Goal: Task Accomplishment & Management: Use online tool/utility

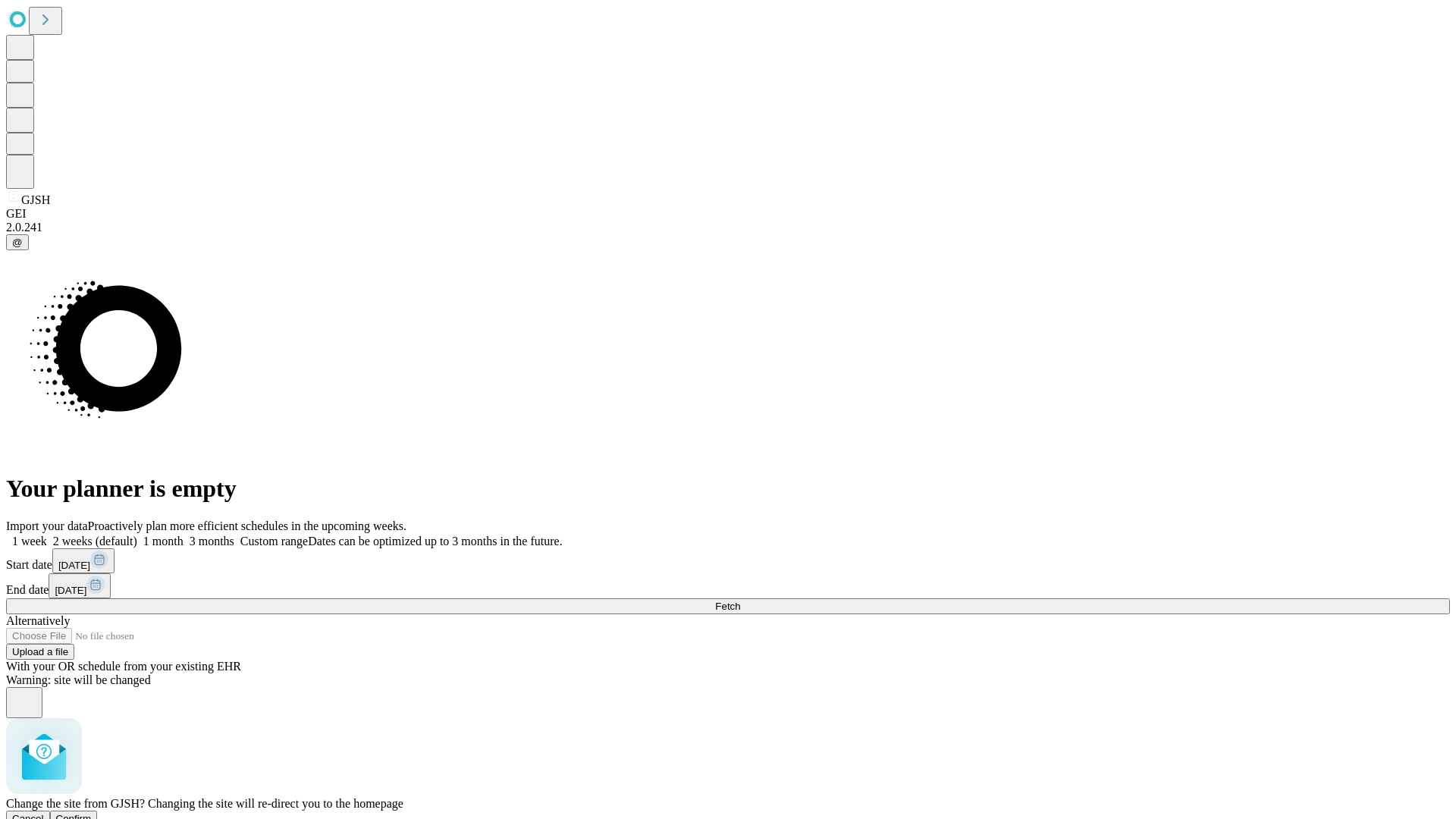
click at [91, 812] on span "Confirm" at bounding box center [73, 818] width 36 height 12
click at [184, 534] on label "1 month" at bounding box center [161, 540] width 46 height 12
click at [741, 601] on span "Fetch" at bounding box center [728, 607] width 25 height 12
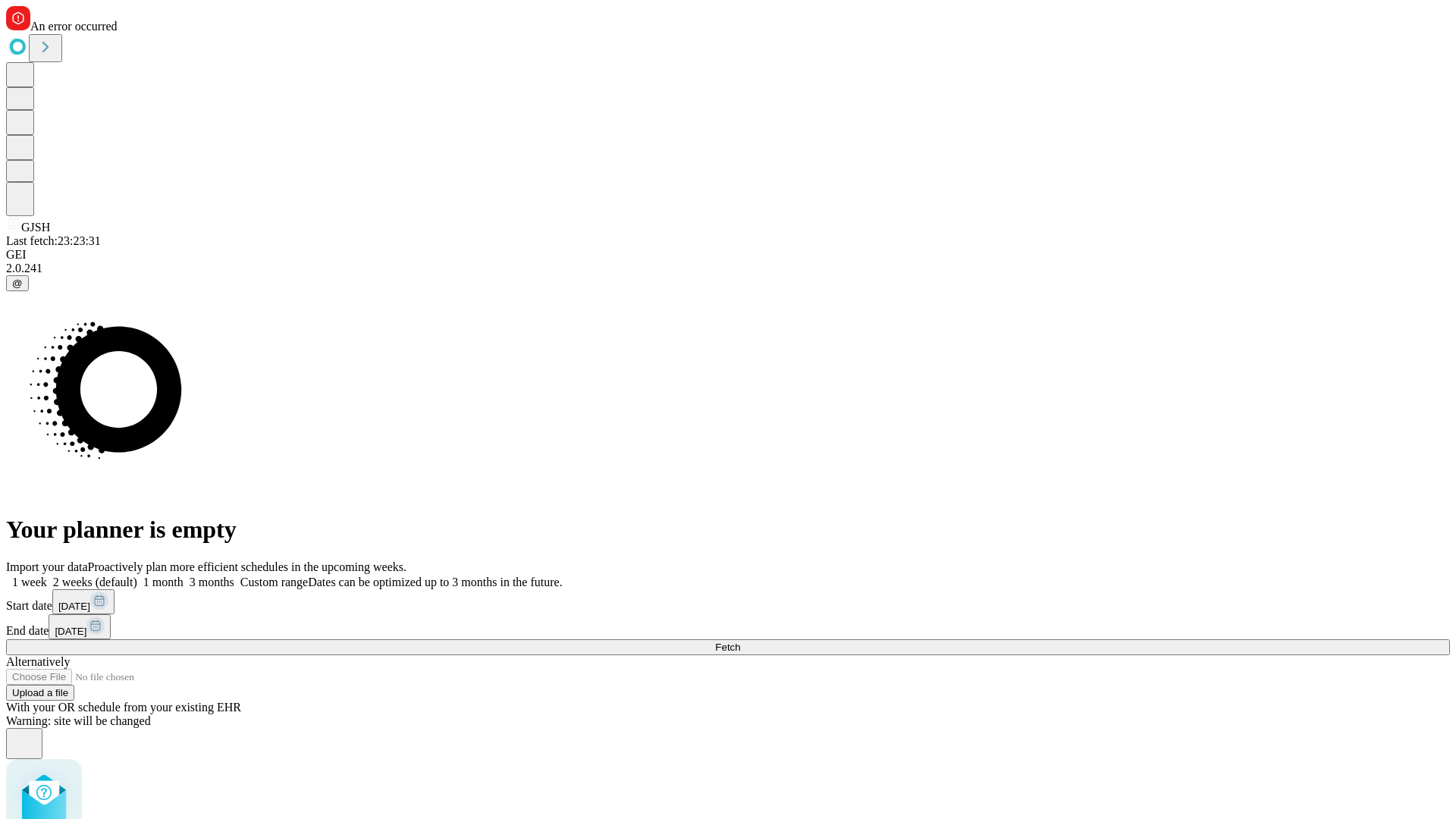
click at [184, 575] on label "1 month" at bounding box center [161, 581] width 46 height 12
click at [741, 641] on span "Fetch" at bounding box center [728, 647] width 25 height 12
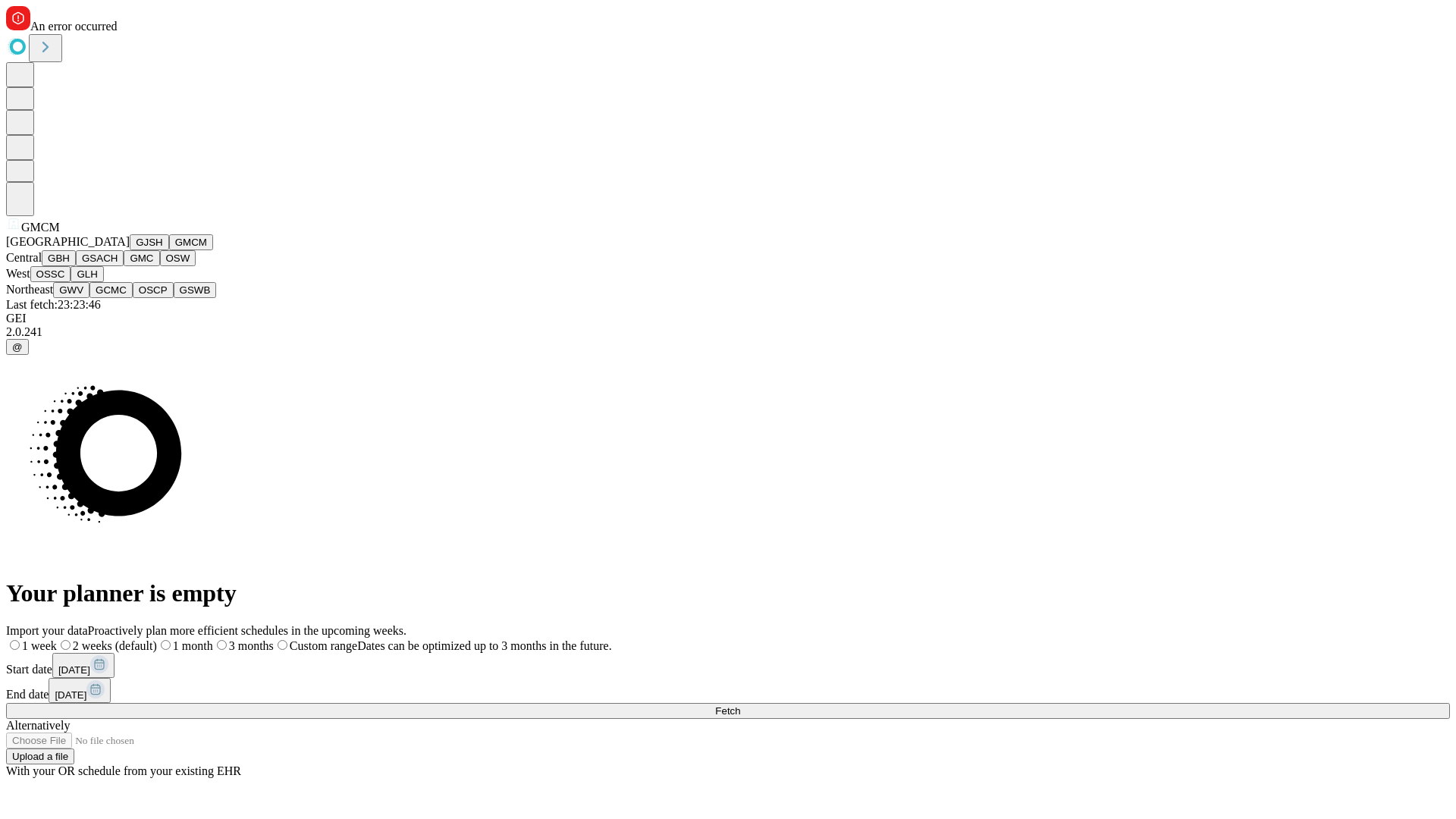
click at [76, 266] on button "GBH" at bounding box center [58, 258] width 34 height 16
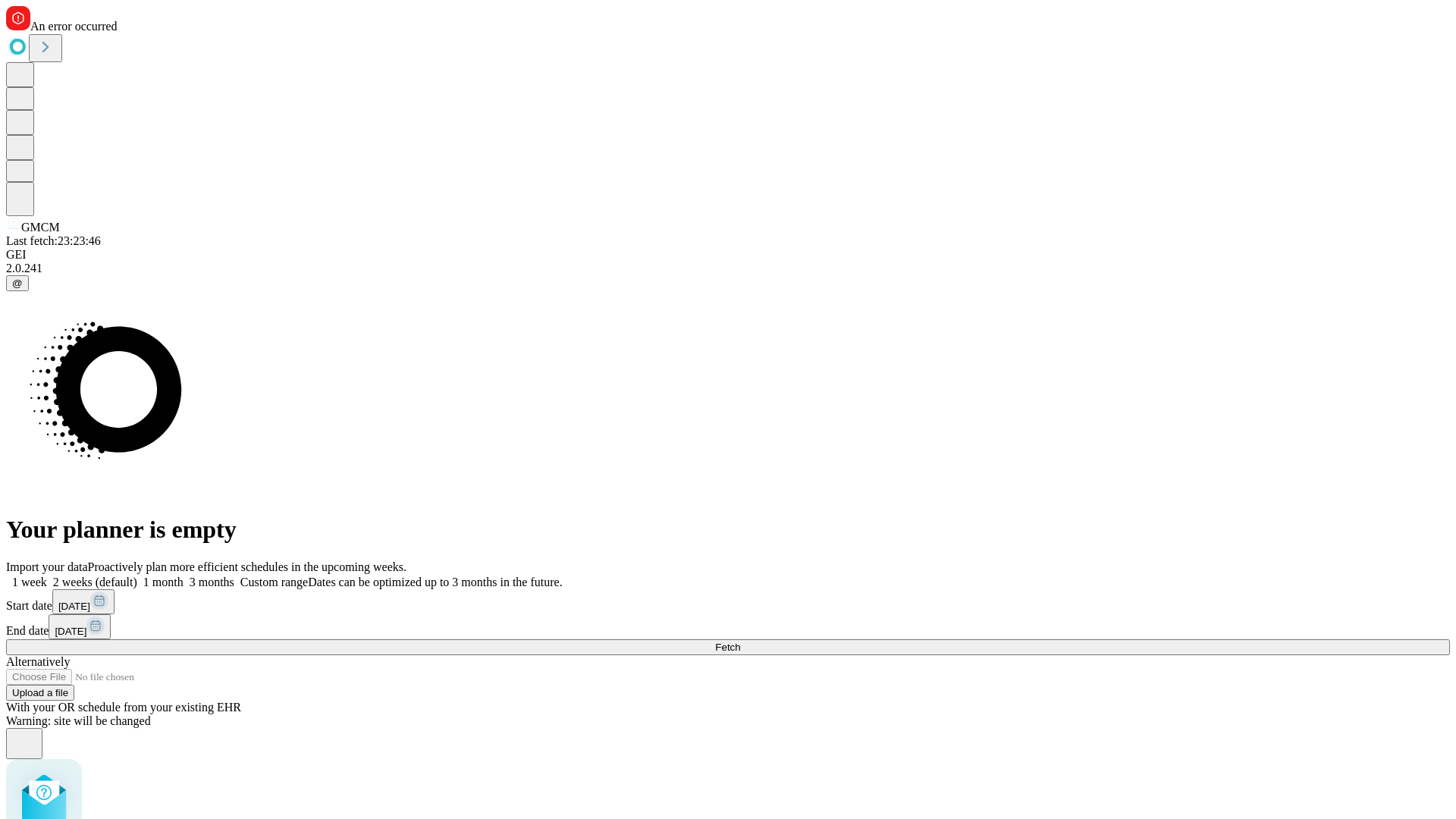
click at [184, 575] on label "1 month" at bounding box center [161, 581] width 46 height 12
click at [741, 641] on span "Fetch" at bounding box center [728, 647] width 25 height 12
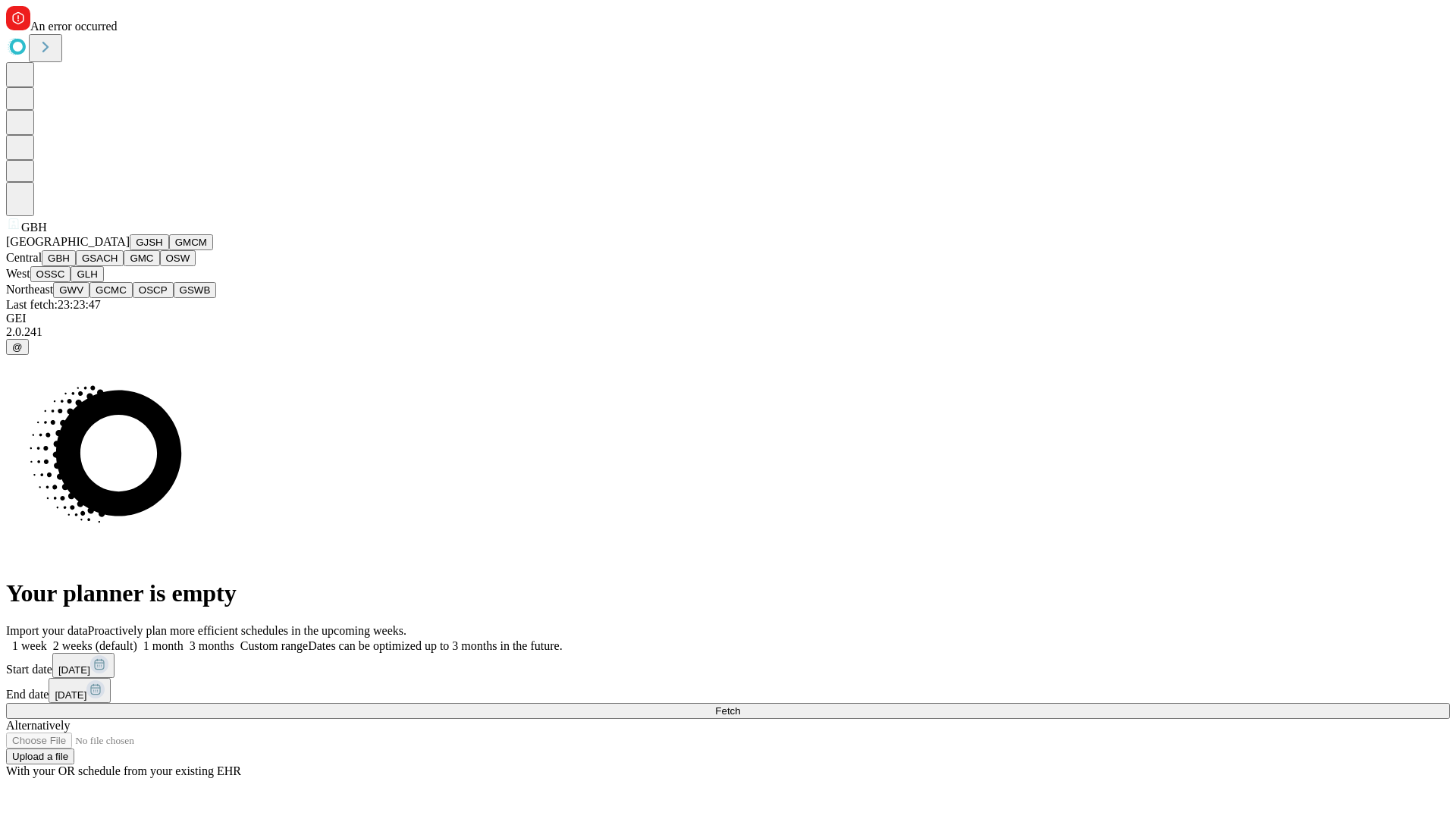
click at [117, 266] on button "GSACH" at bounding box center [100, 258] width 48 height 16
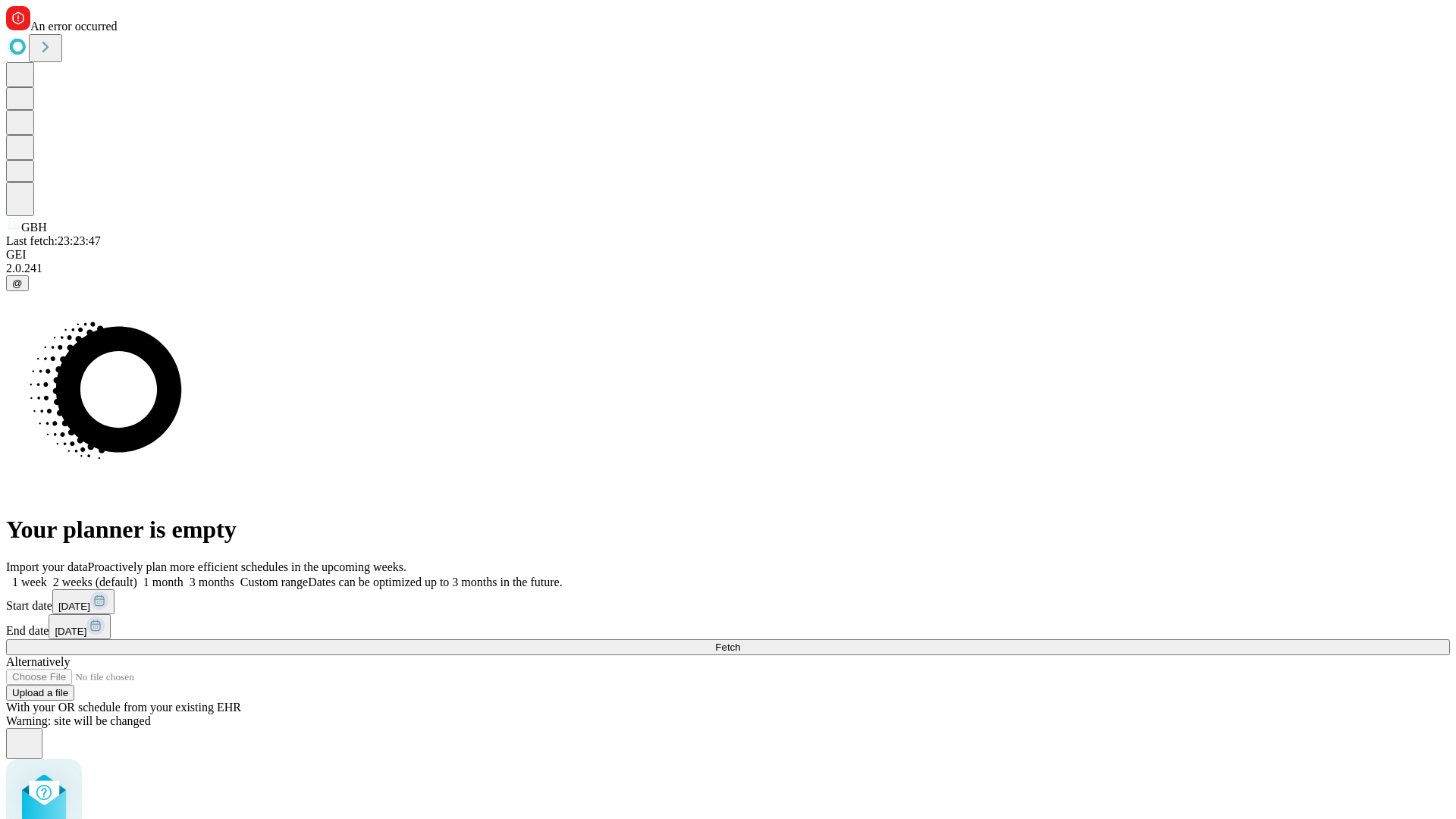
click at [184, 575] on label "1 month" at bounding box center [161, 581] width 46 height 12
click at [741, 641] on span "Fetch" at bounding box center [728, 647] width 25 height 12
click at [184, 575] on label "1 month" at bounding box center [161, 581] width 46 height 12
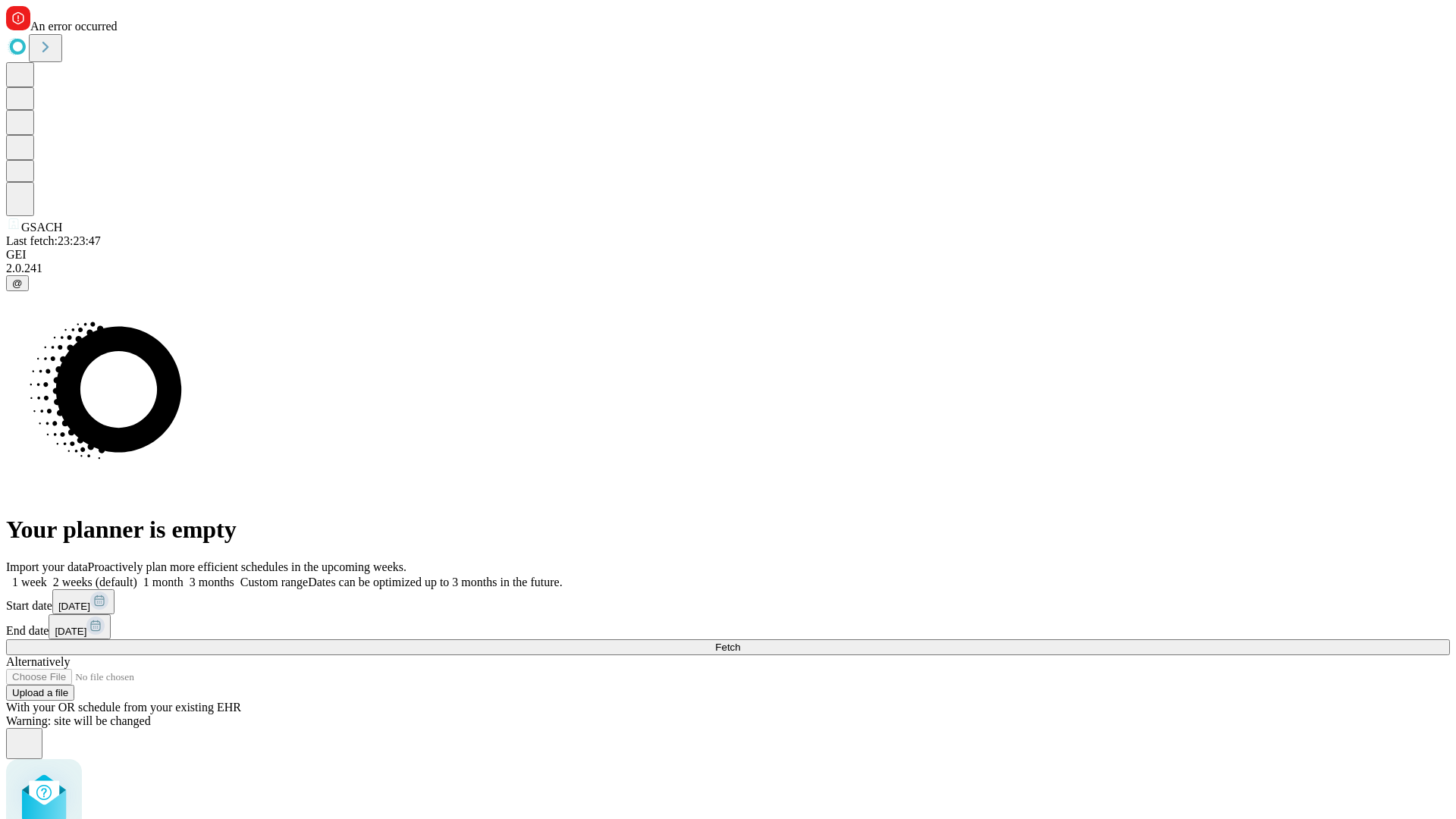
click at [741, 641] on span "Fetch" at bounding box center [728, 647] width 25 height 12
click at [184, 575] on label "1 month" at bounding box center [161, 581] width 46 height 12
click at [741, 641] on span "Fetch" at bounding box center [728, 647] width 25 height 12
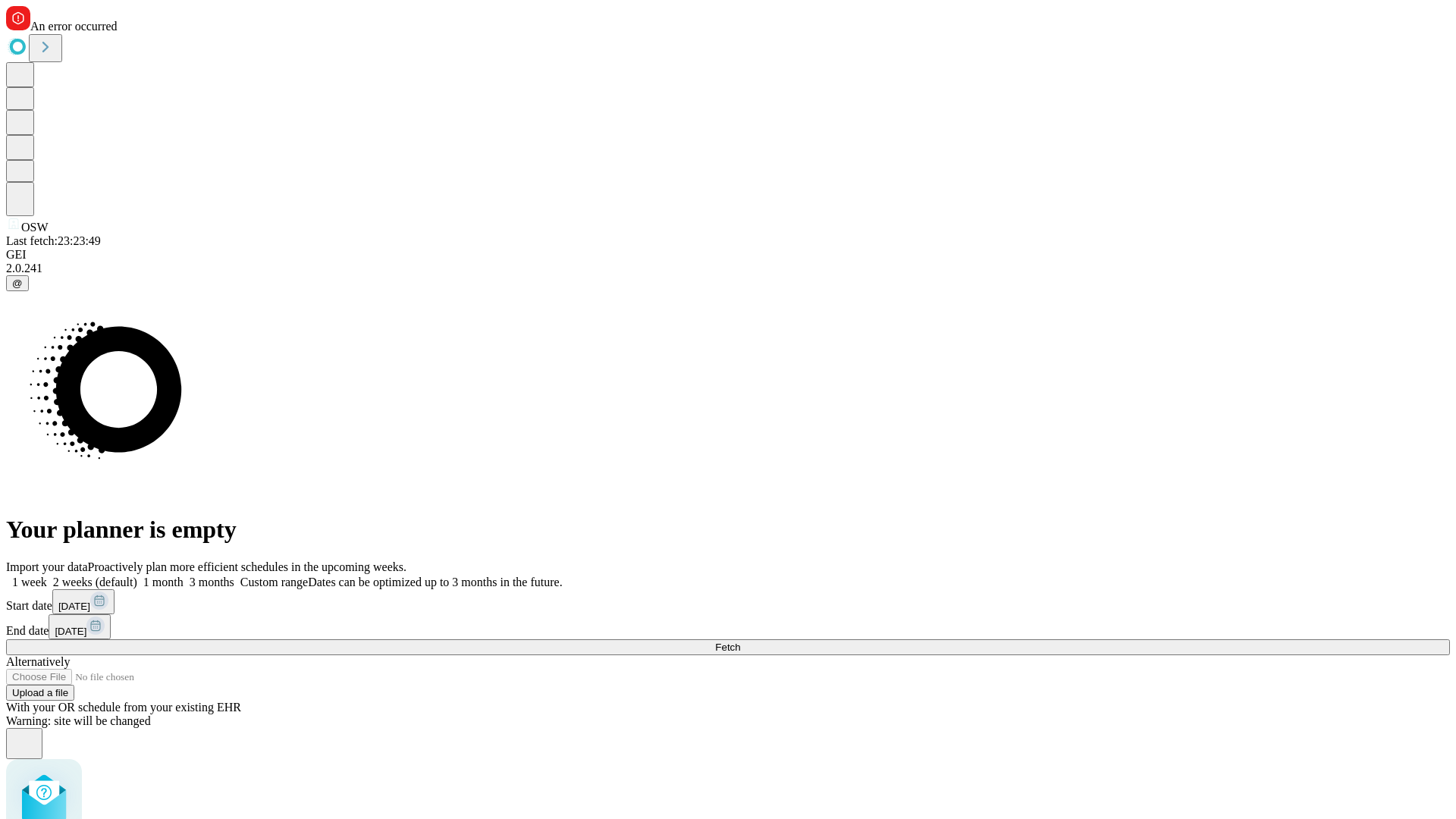
click at [184, 575] on label "1 month" at bounding box center [161, 581] width 46 height 12
click at [741, 641] on span "Fetch" at bounding box center [728, 647] width 25 height 12
click at [184, 575] on label "1 month" at bounding box center [161, 581] width 46 height 12
click at [741, 641] on span "Fetch" at bounding box center [728, 647] width 25 height 12
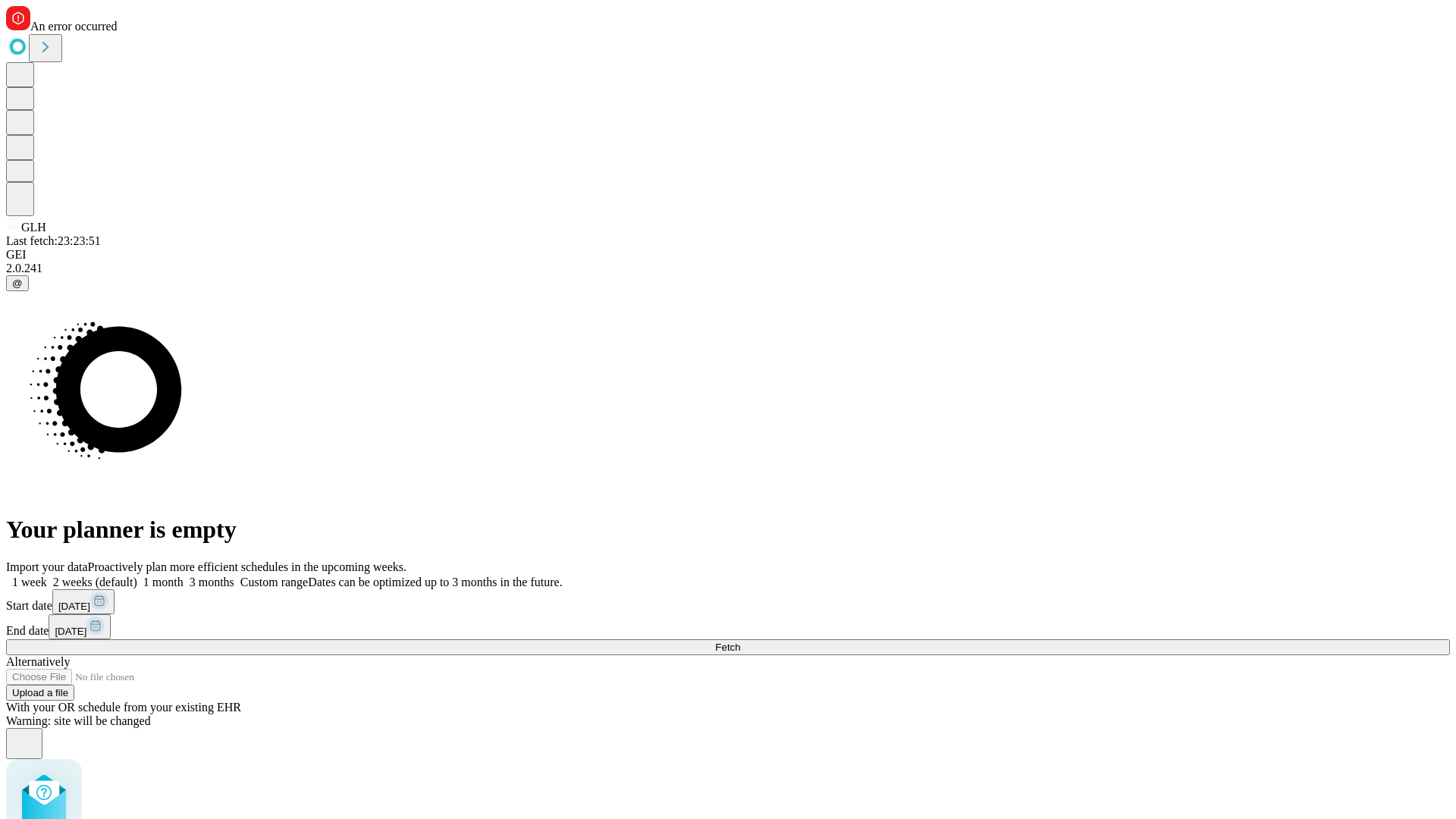
click at [184, 575] on label "1 month" at bounding box center [161, 581] width 46 height 12
click at [741, 641] on span "Fetch" at bounding box center [728, 647] width 25 height 12
click at [184, 575] on label "1 month" at bounding box center [161, 581] width 46 height 12
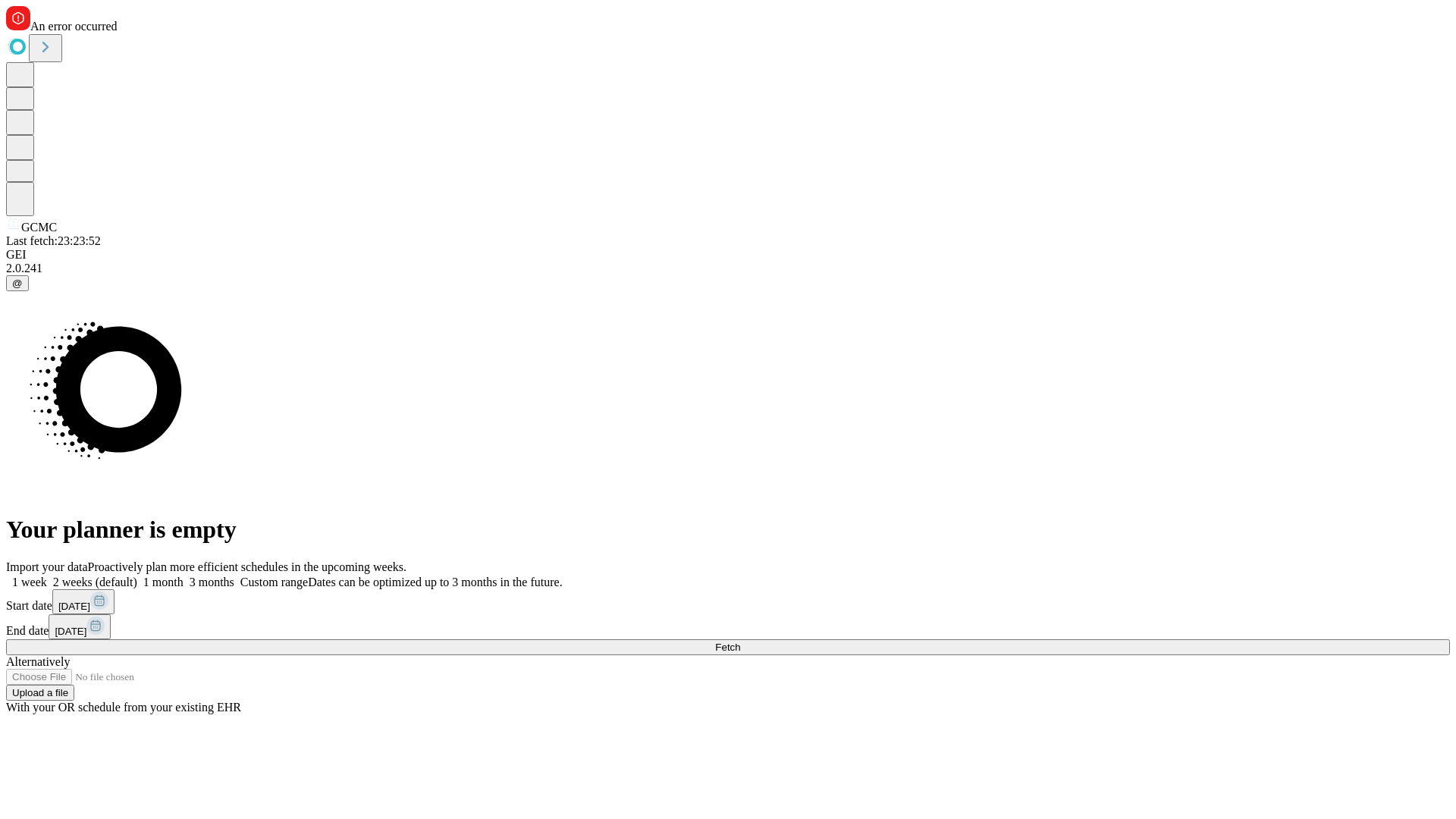
click at [741, 641] on span "Fetch" at bounding box center [728, 647] width 25 height 12
click at [184, 575] on label "1 month" at bounding box center [161, 581] width 46 height 12
click at [741, 641] on span "Fetch" at bounding box center [728, 647] width 25 height 12
click at [184, 575] on label "1 month" at bounding box center [161, 581] width 46 height 12
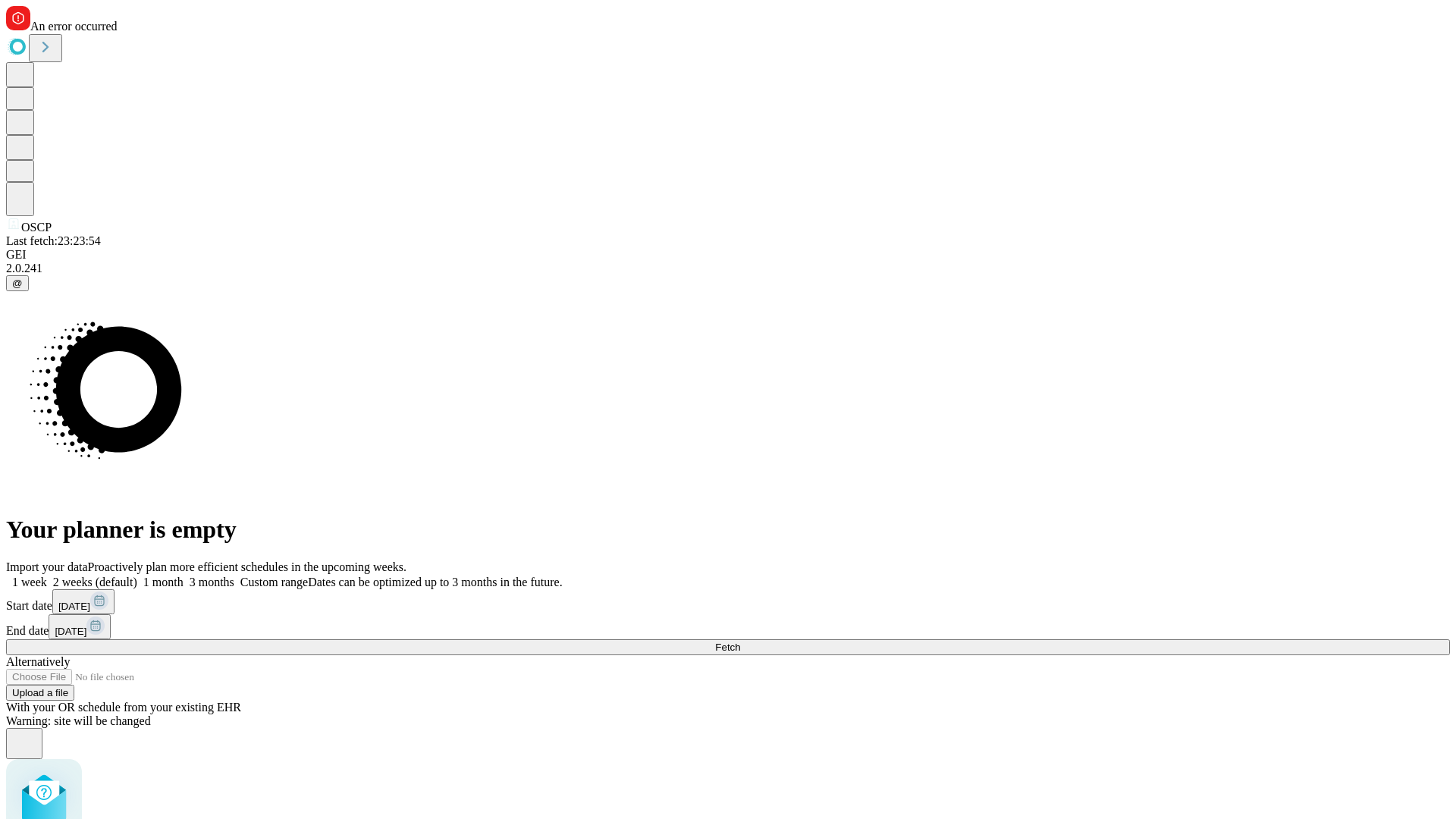
click at [741, 641] on span "Fetch" at bounding box center [728, 647] width 25 height 12
